Goal: Task Accomplishment & Management: Use online tool/utility

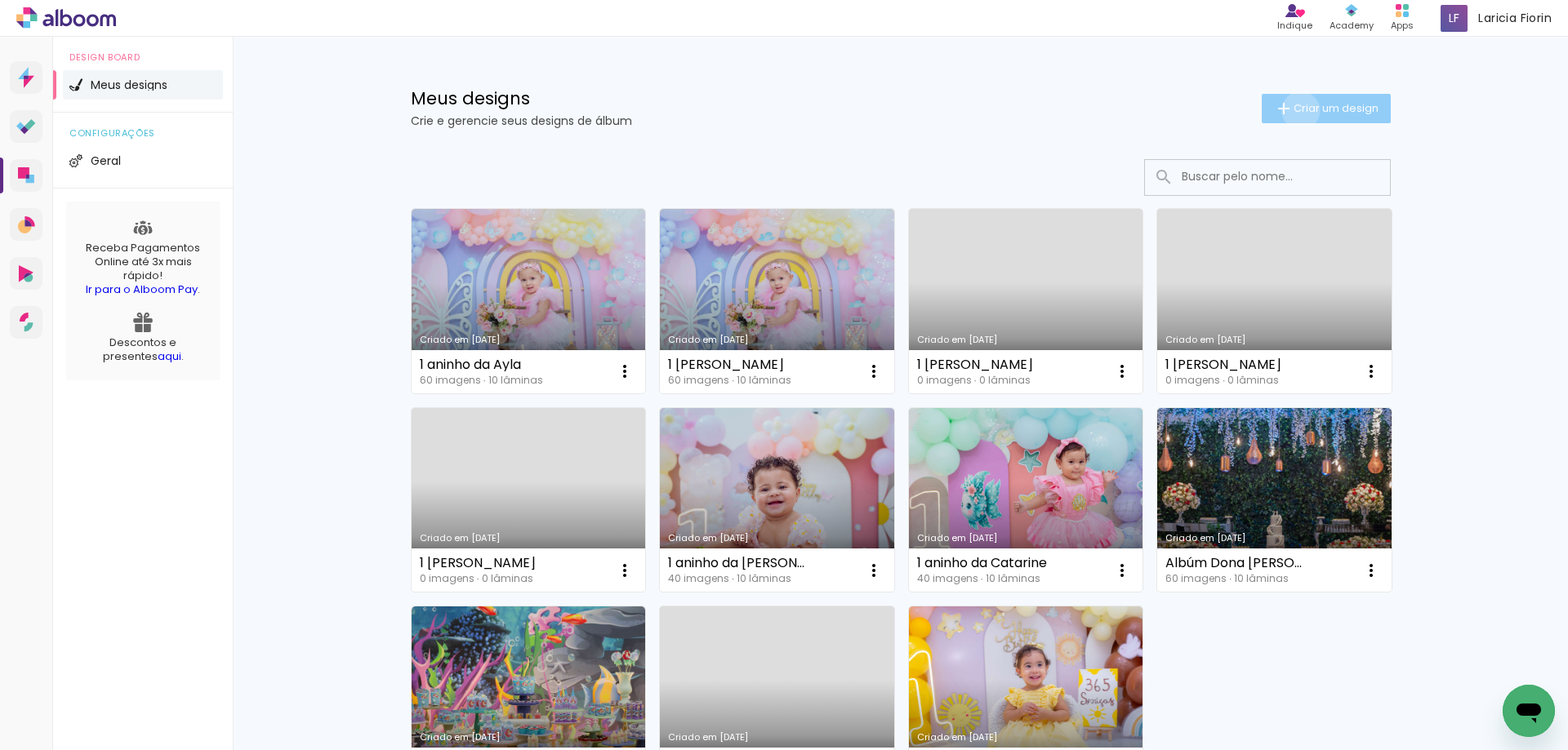
click at [1294, 110] on span "Criar um design" at bounding box center [1336, 108] width 85 height 11
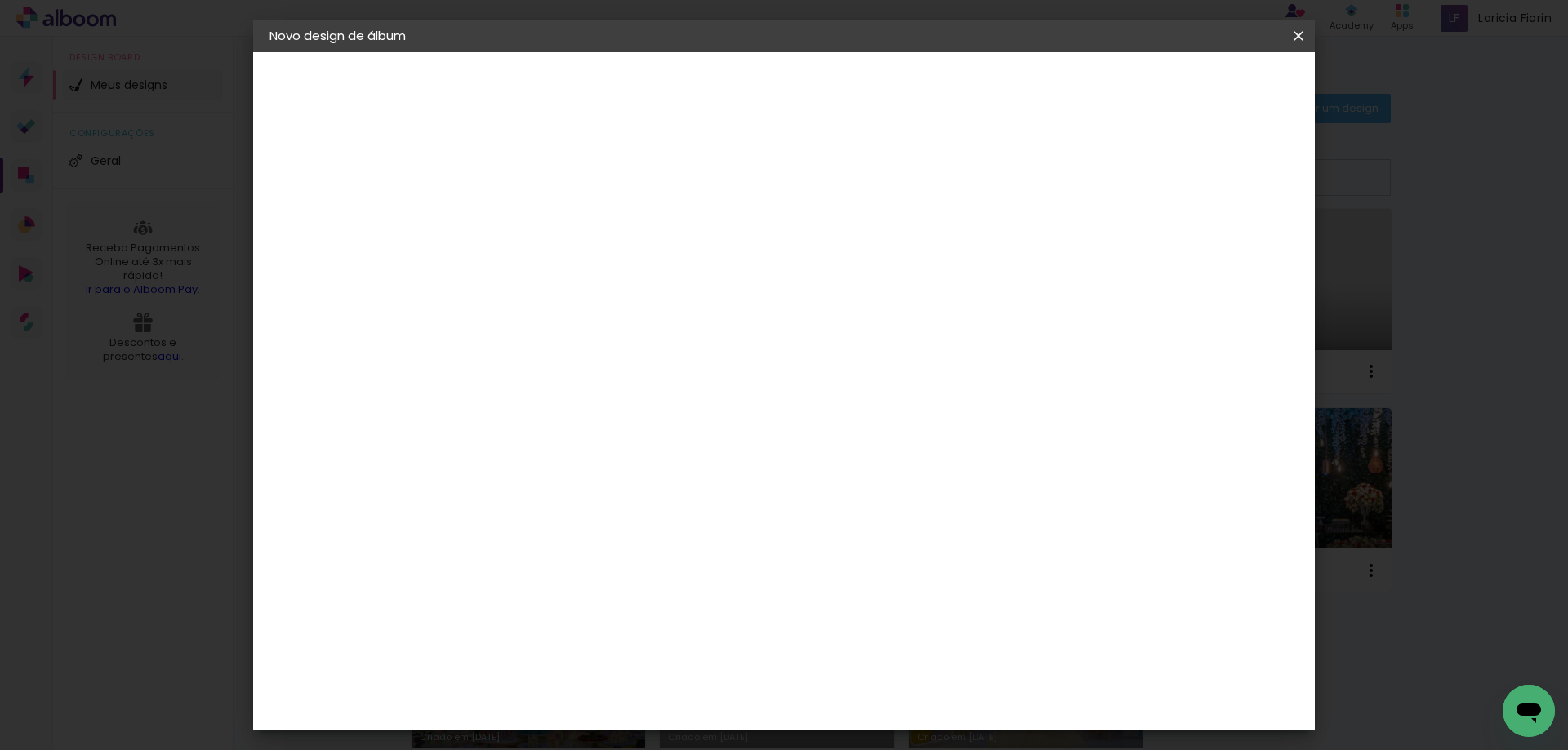
click at [537, 222] on input at bounding box center [537, 219] width 0 height 25
type input "[PERSON_NAME]"
type paper-input "[PERSON_NAME]"
click at [0, 0] on iron-icon at bounding box center [0, 0] width 0 height 0
